Goal: Download file/media

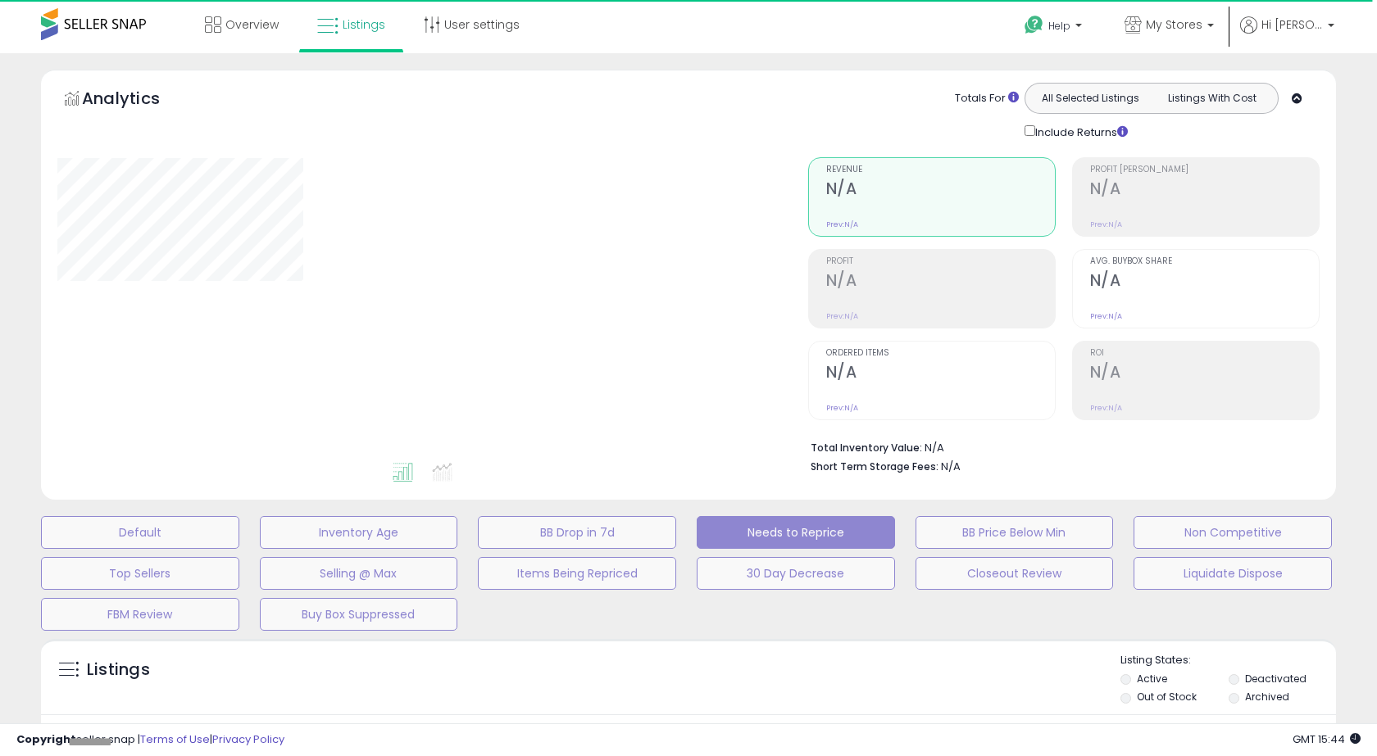
select select "**"
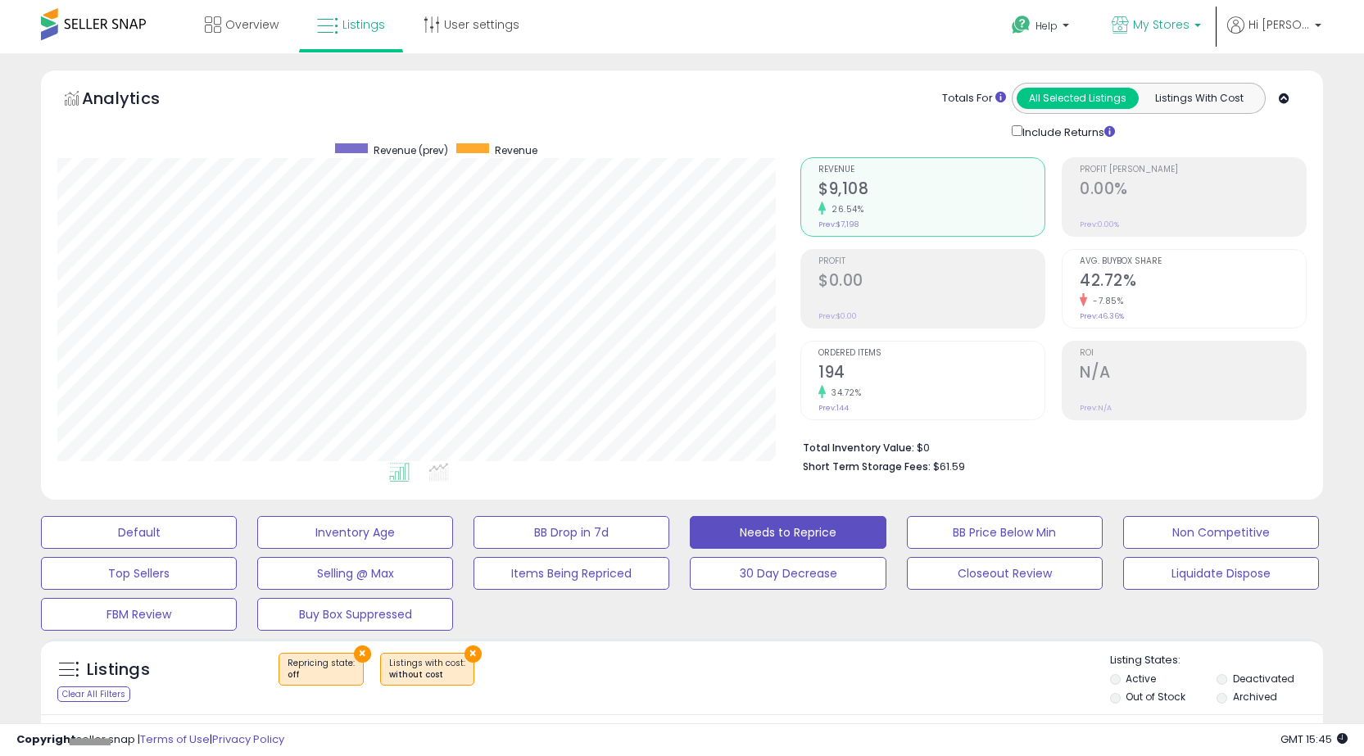
click at [1166, 27] on span "My Stores" at bounding box center [1161, 24] width 57 height 16
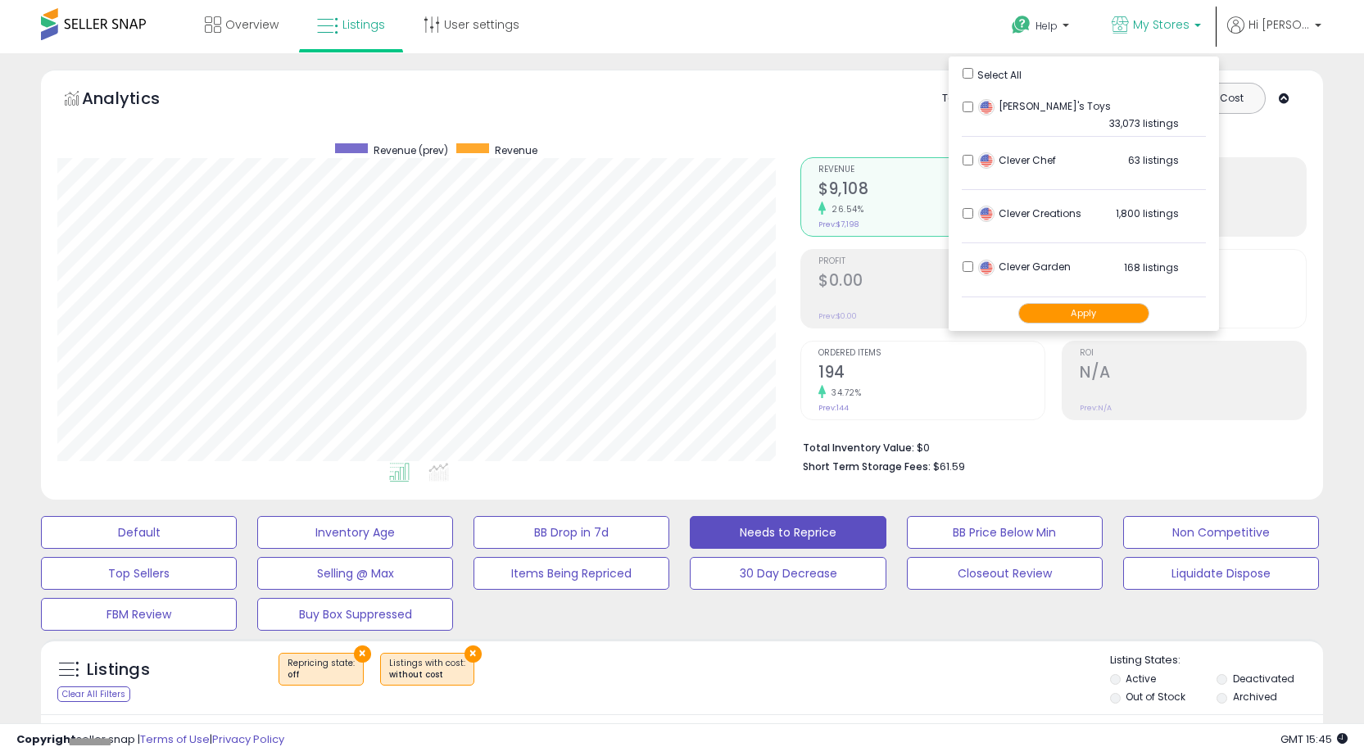
click at [1046, 315] on button "Apply" at bounding box center [1084, 313] width 131 height 20
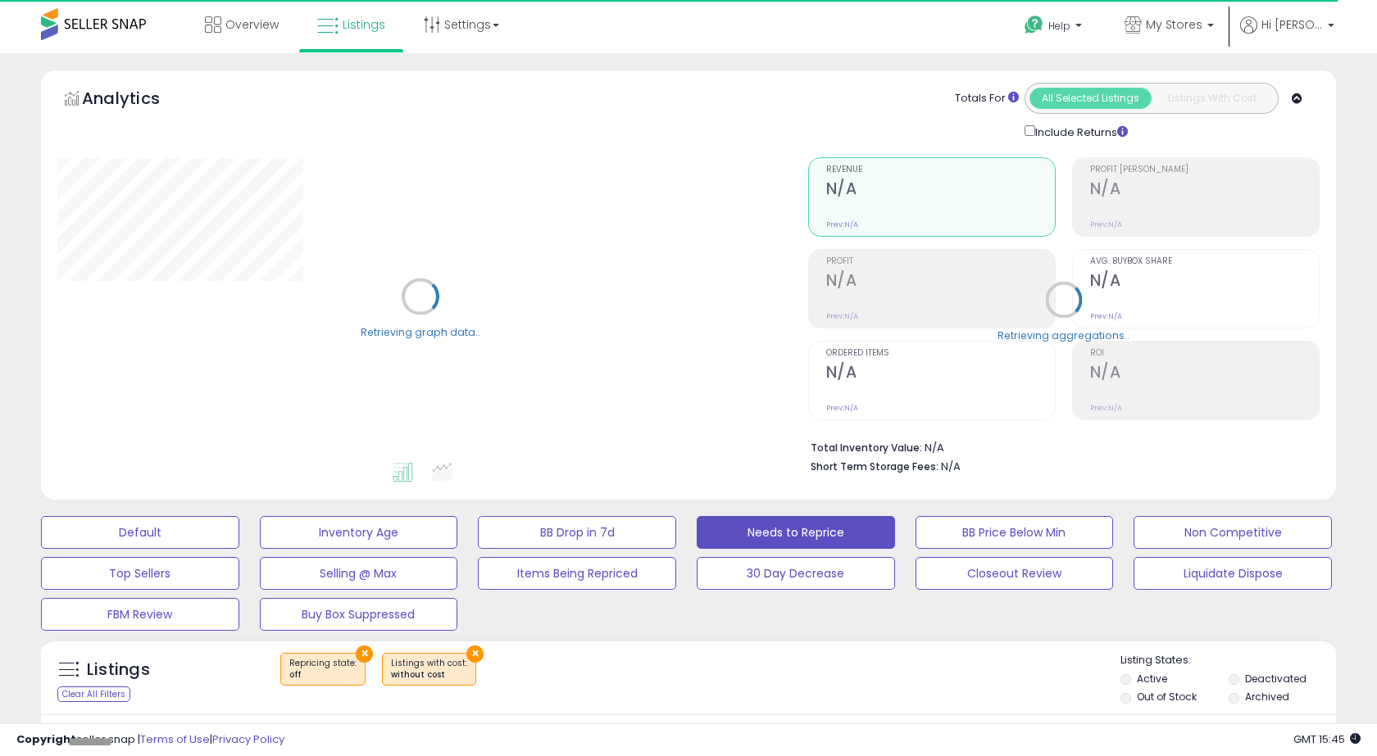
select select "**"
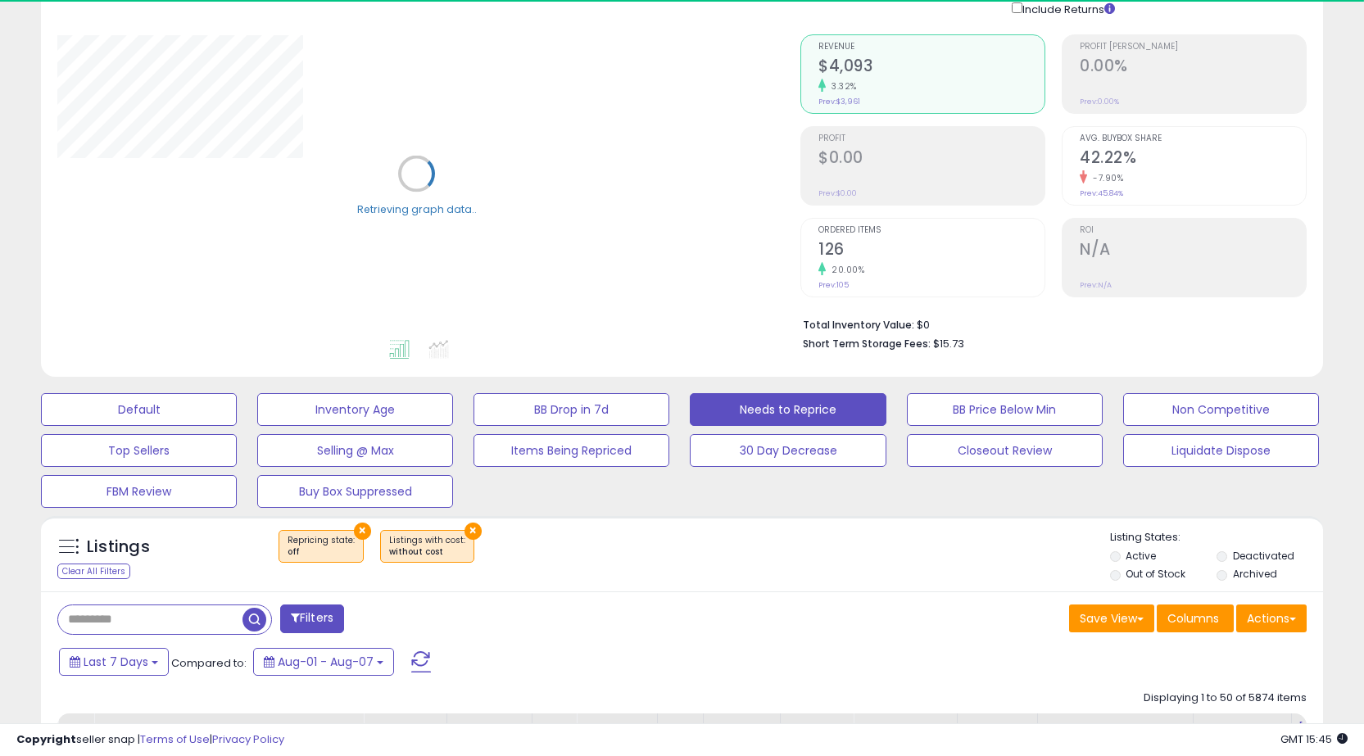
scroll to position [246, 0]
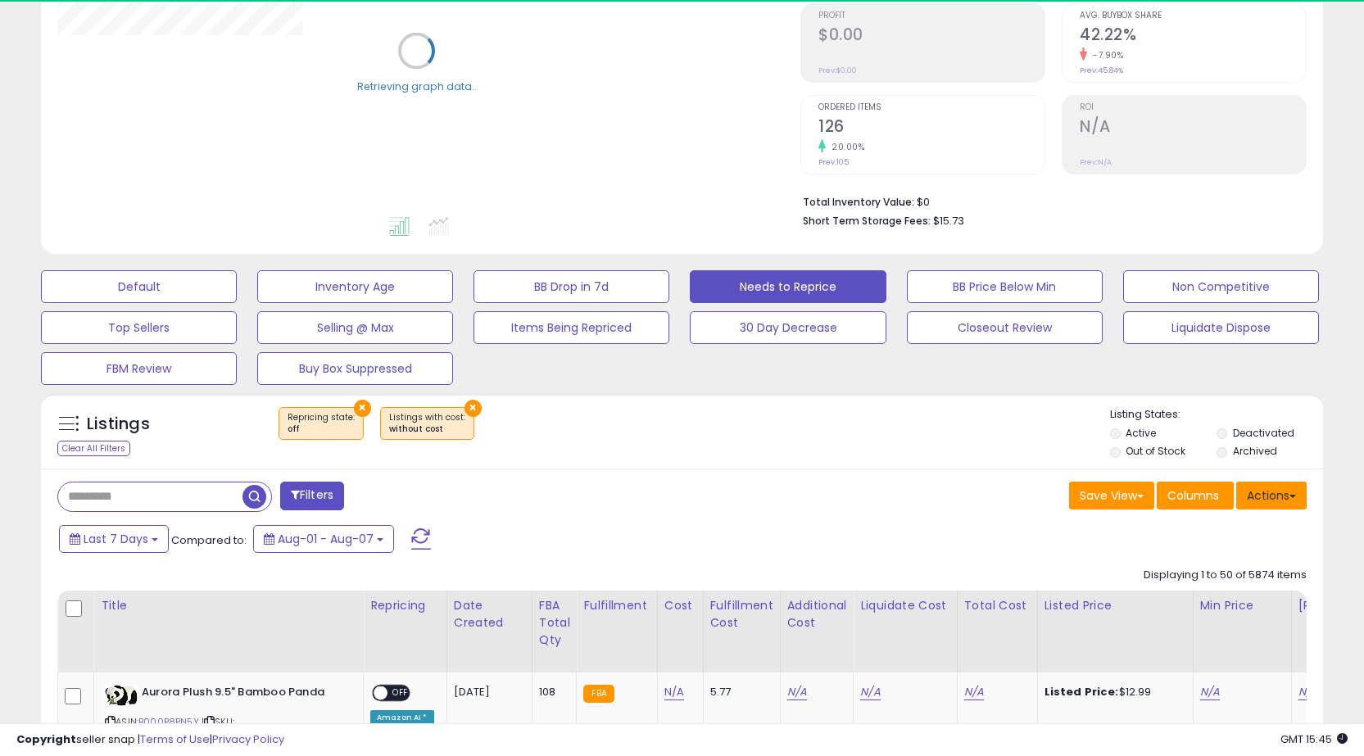
click at [1255, 494] on button "Actions" at bounding box center [1272, 496] width 70 height 28
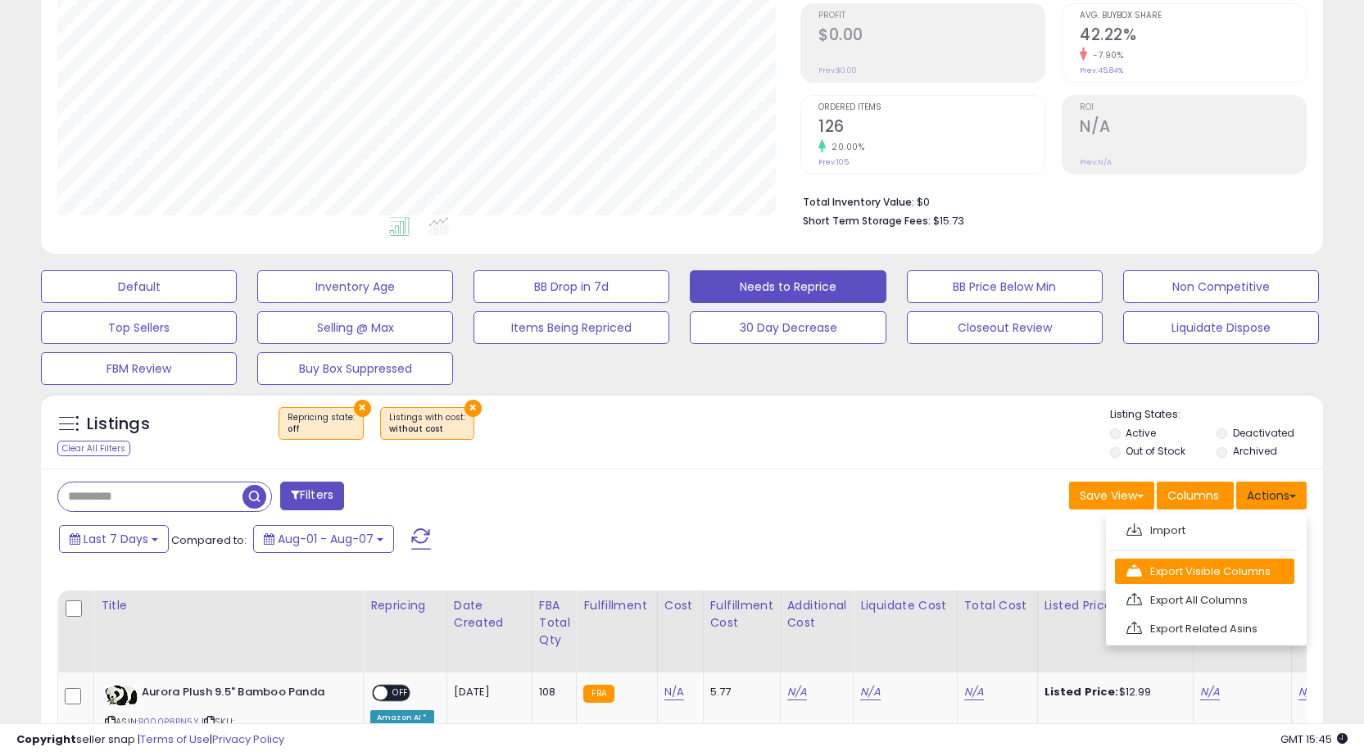
scroll to position [336, 743]
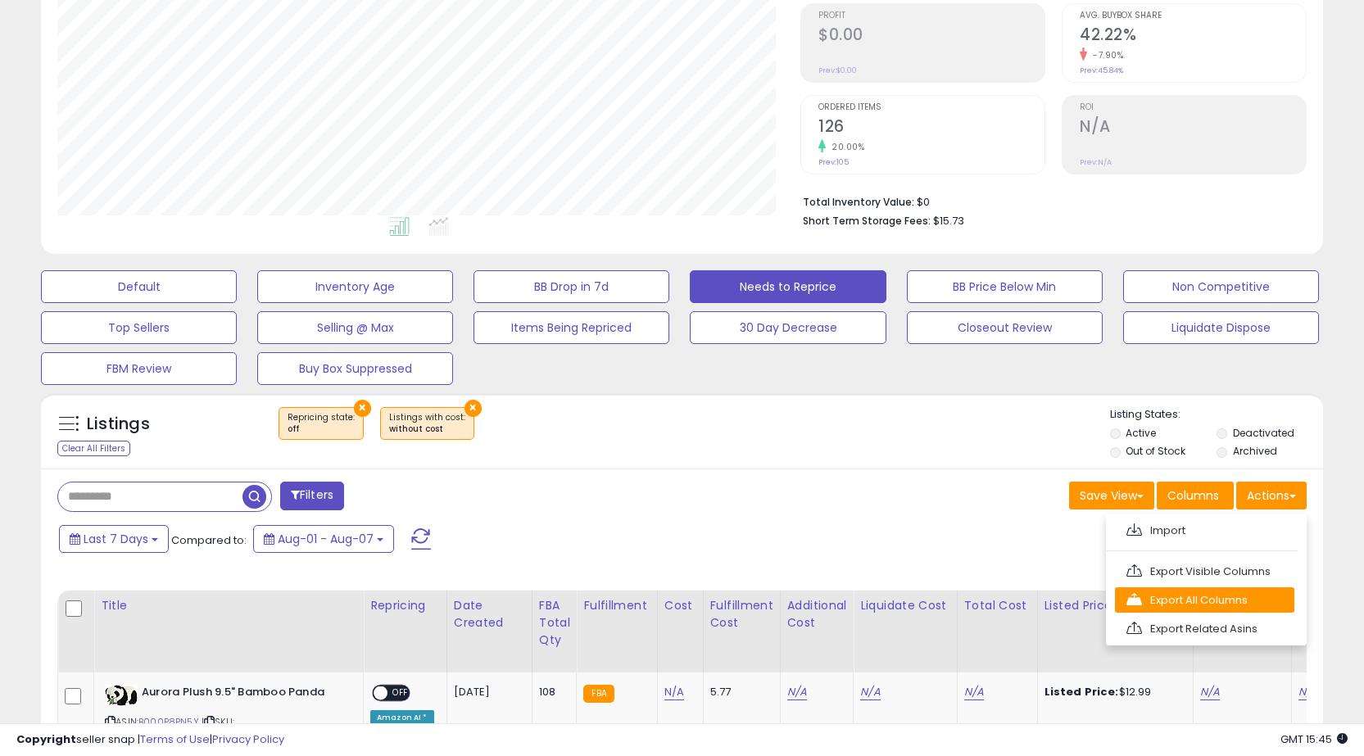
click at [1224, 599] on link "Export All Columns" at bounding box center [1204, 600] width 179 height 25
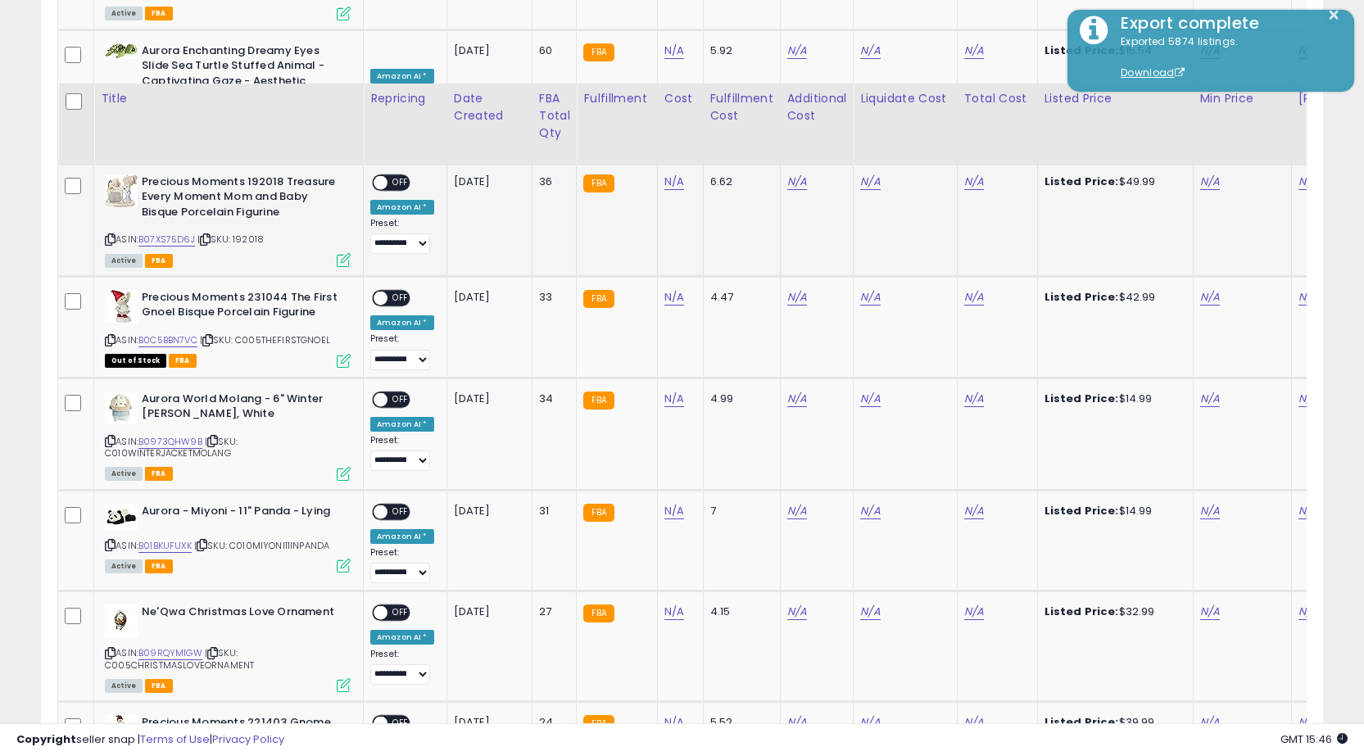
scroll to position [1393, 0]
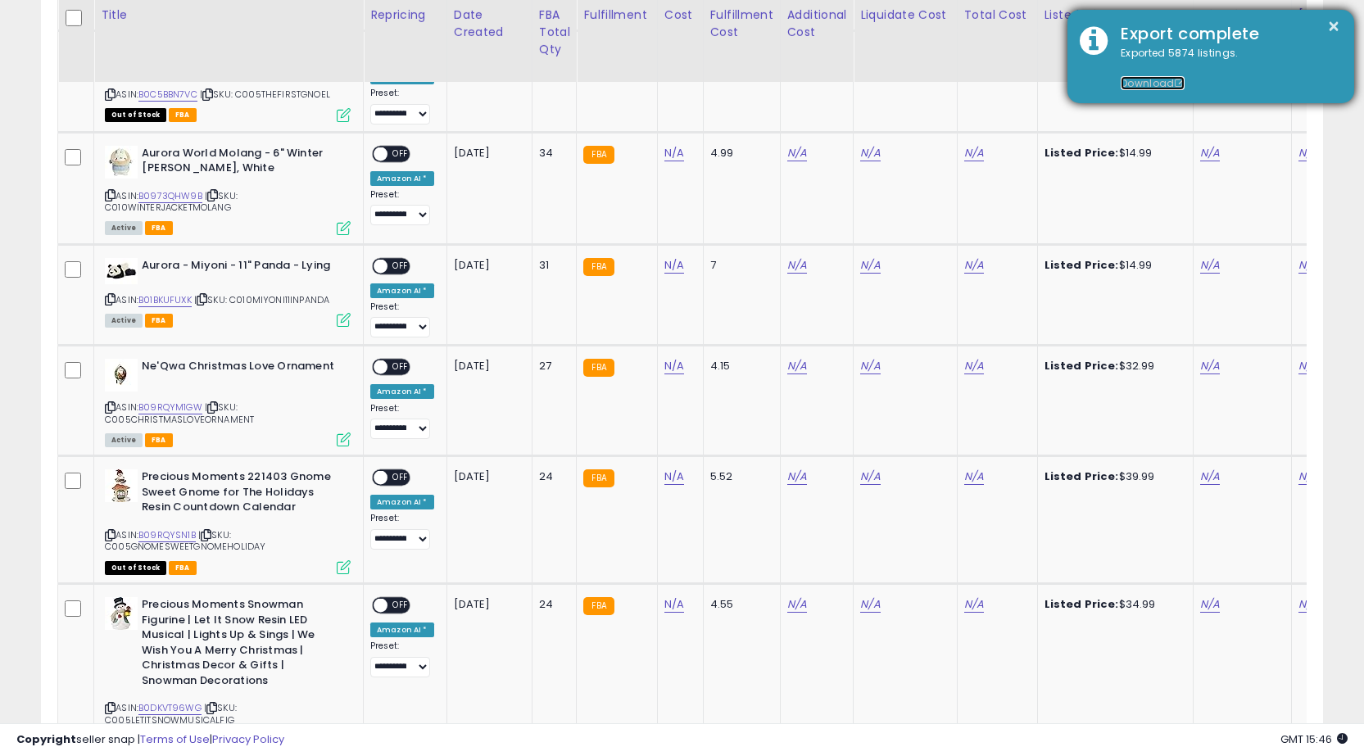
click at [1133, 83] on link "Download" at bounding box center [1153, 83] width 64 height 14
click at [1240, 28] on div "Export complete" at bounding box center [1226, 34] width 234 height 24
